Goal: Find specific page/section: Find specific page/section

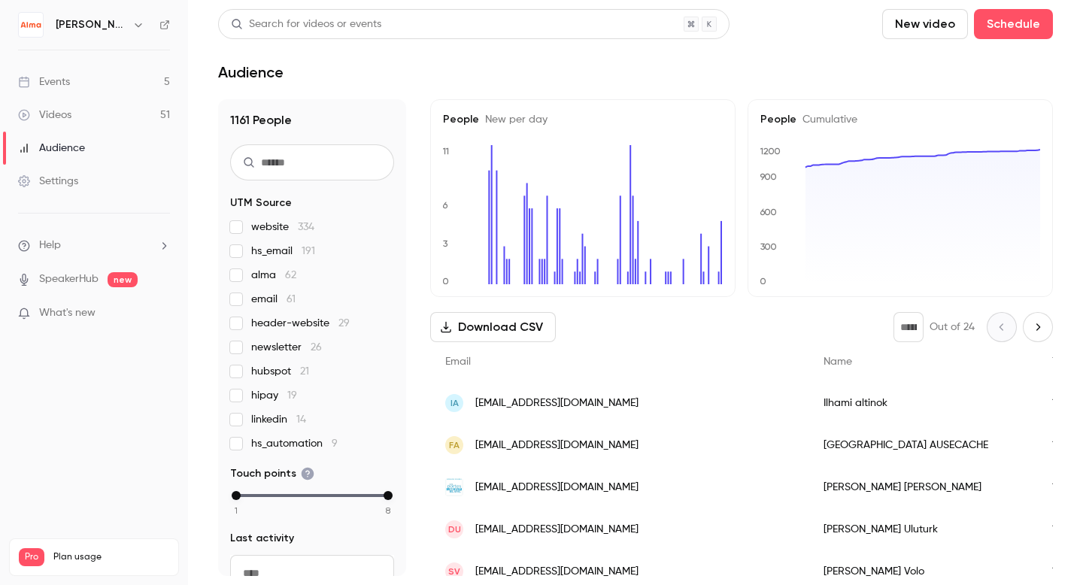
click at [40, 113] on div "Videos" at bounding box center [44, 115] width 53 height 15
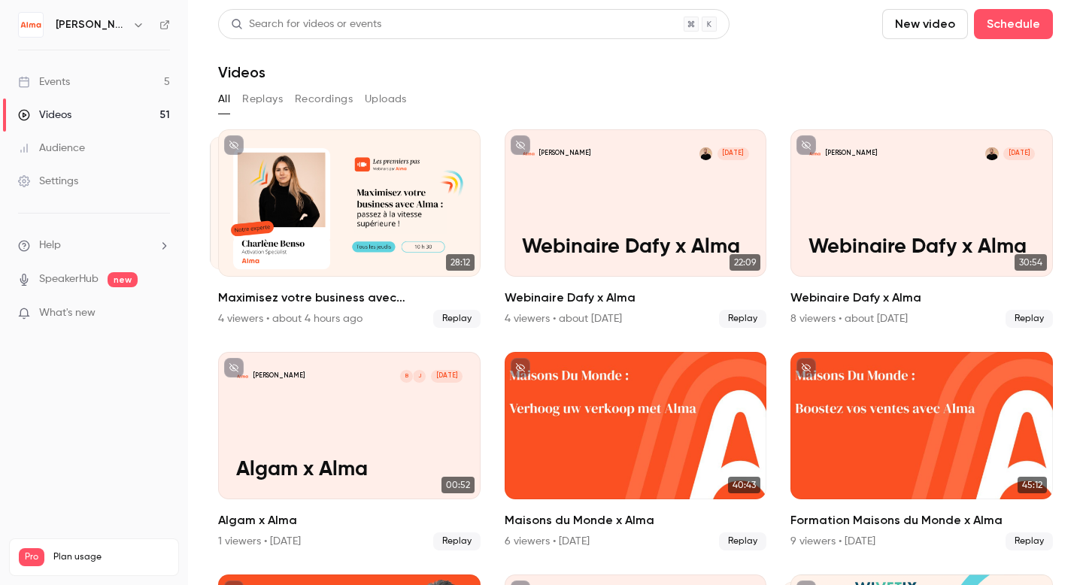
click at [67, 89] on div "Events" at bounding box center [44, 81] width 52 height 15
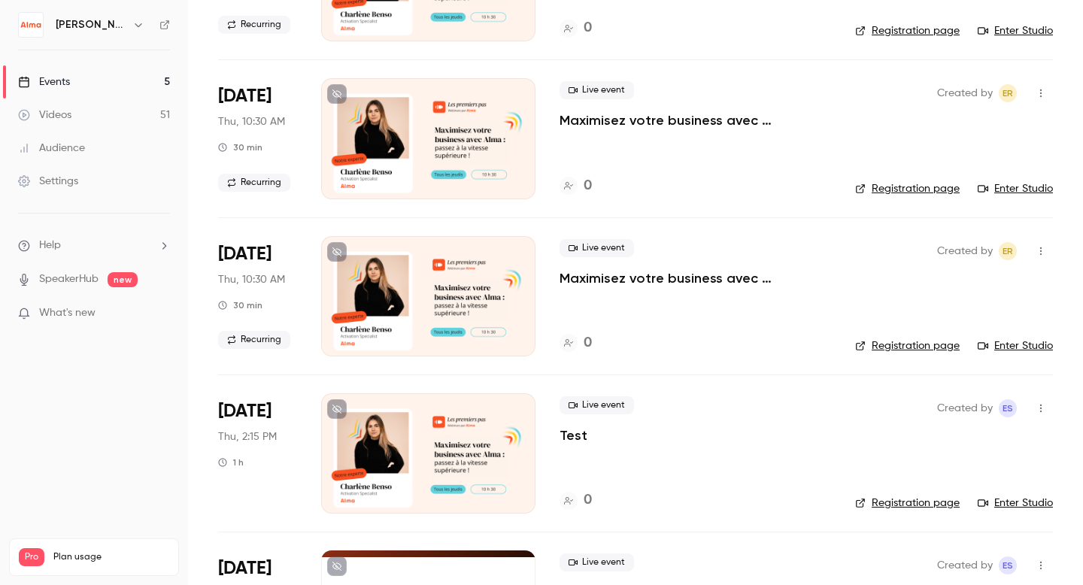
scroll to position [321, 0]
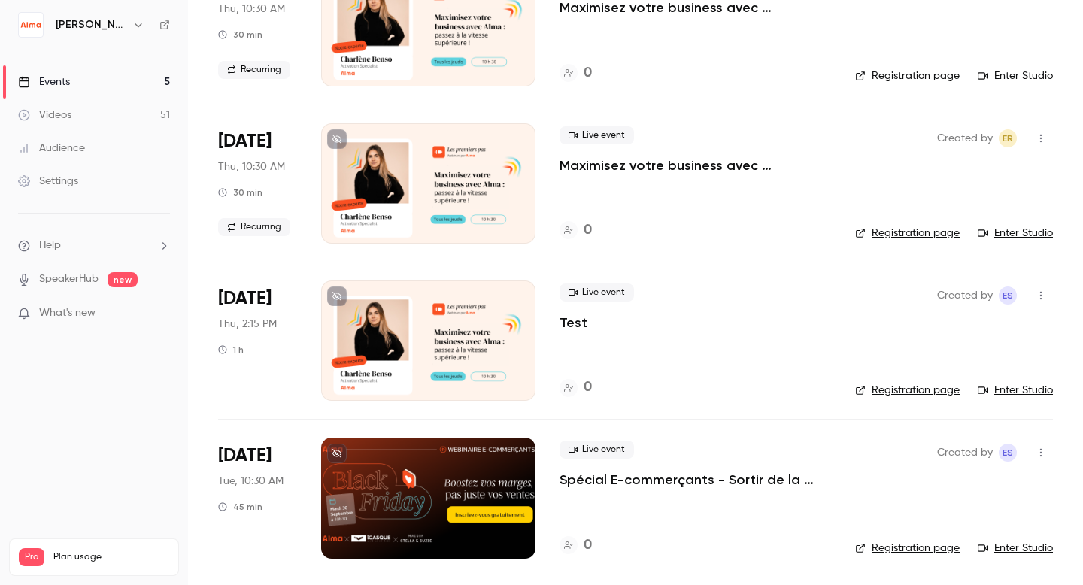
click at [282, 511] on div "[DATE] Tue, 10:30 AM 45 min" at bounding box center [257, 498] width 79 height 120
click at [605, 472] on p "Spécial E-commerçants - Sortir de la guerre des prix et préserver vos marges pe…" at bounding box center [696, 480] width 272 height 18
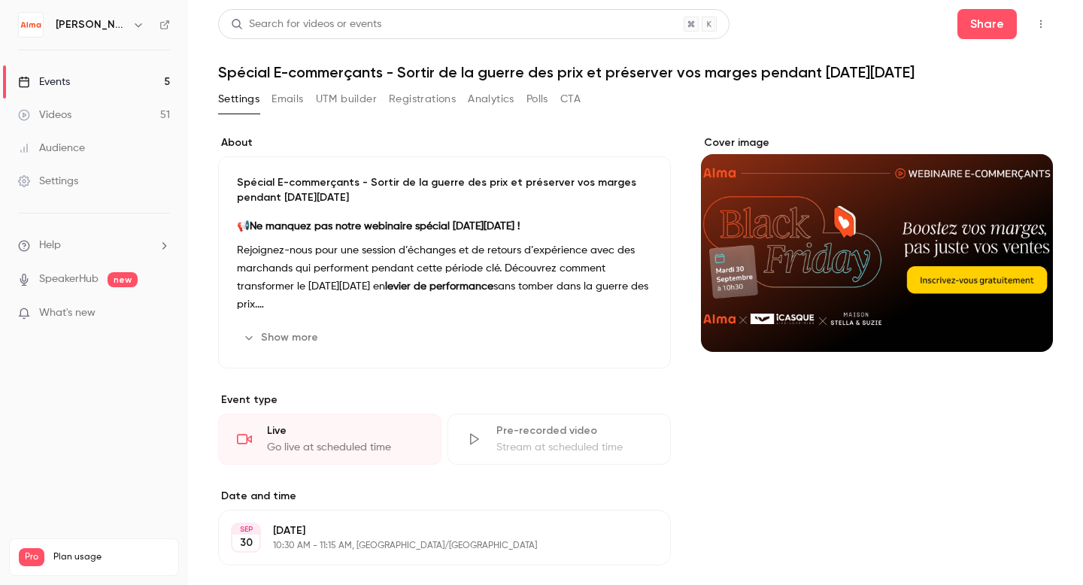
click at [274, 97] on button "Emails" at bounding box center [288, 99] width 32 height 24
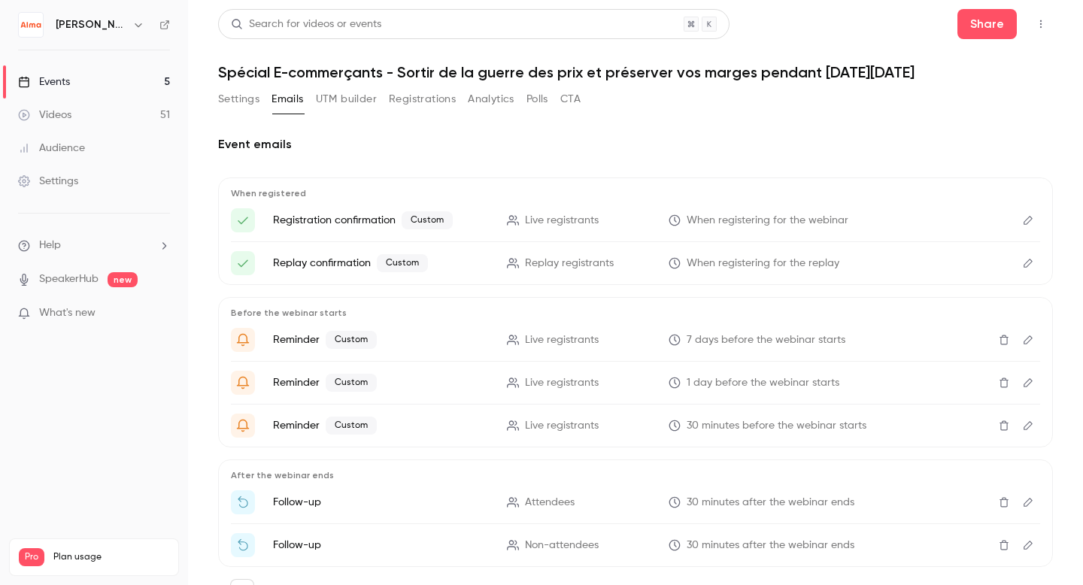
click at [1041, 18] on button "button" at bounding box center [1041, 24] width 24 height 24
click at [83, 17] on div at bounding box center [541, 292] width 1083 height 585
click at [83, 19] on div "[PERSON_NAME]" at bounding box center [102, 25] width 92 height 18
click at [132, 27] on icon "button" at bounding box center [138, 25] width 12 height 12
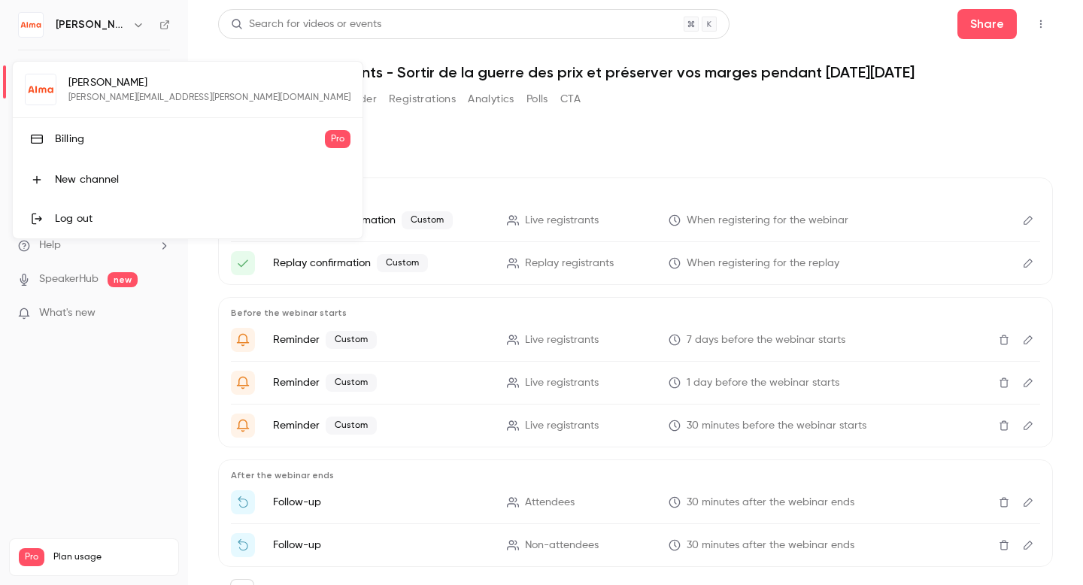
click at [120, 24] on div at bounding box center [541, 292] width 1083 height 585
